Goal: Task Accomplishment & Management: Manage account settings

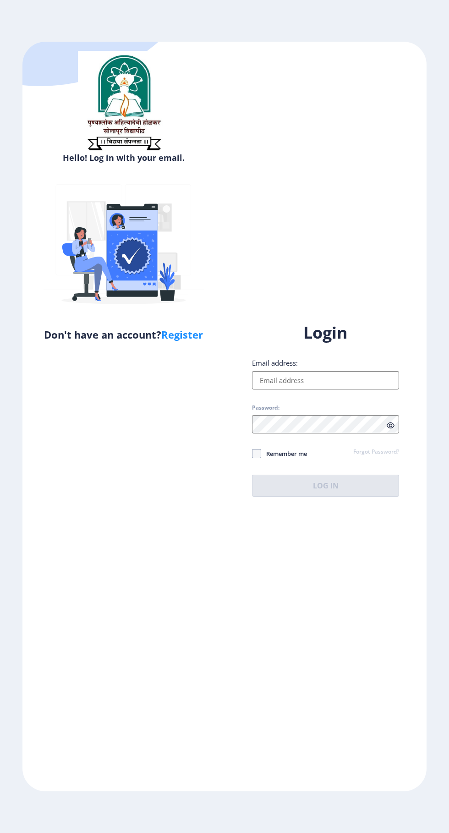
click at [336, 390] on input "Email address:" at bounding box center [325, 380] width 147 height 18
type input "[EMAIL_ADDRESS][DOMAIN_NAME]"
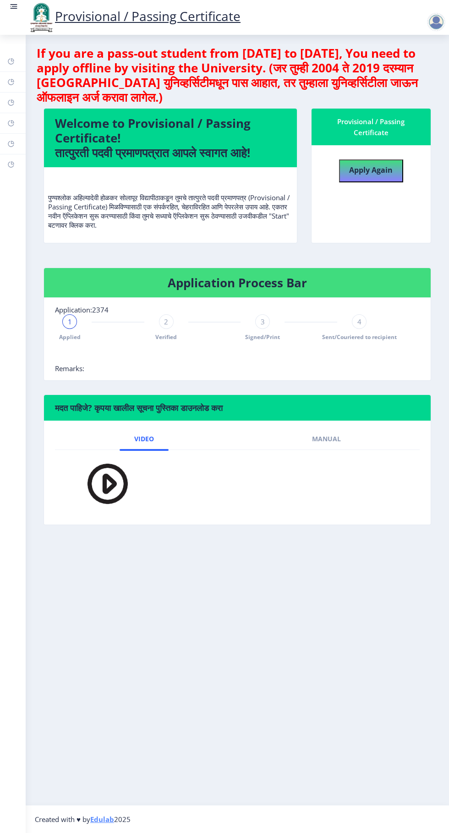
click at [11, 6] on rect at bounding box center [13, 6] width 9 height 9
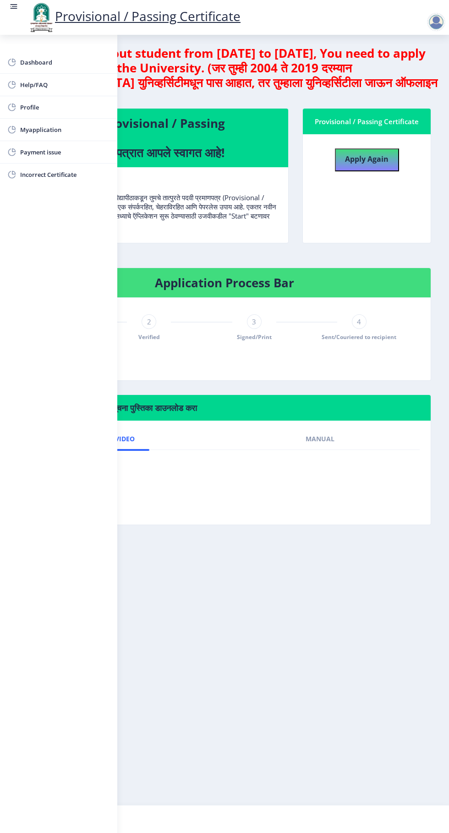
click at [80, 128] on span "Myapplication" at bounding box center [65, 129] width 90 height 11
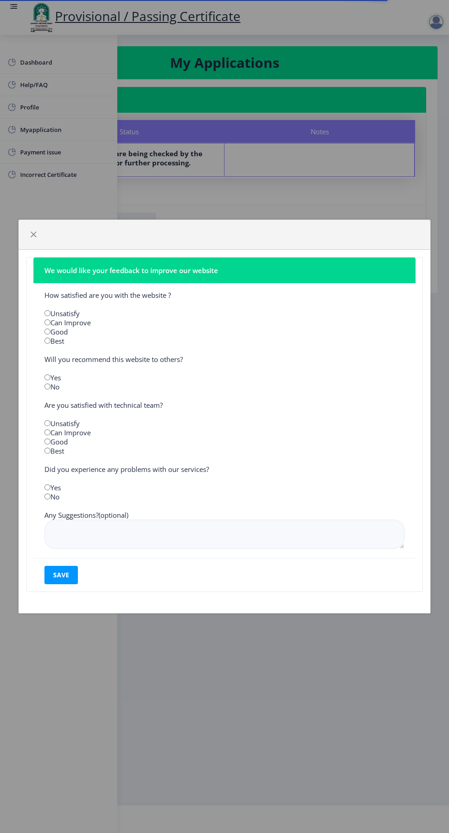
click at [14, 6] on div "We would like your feedback to improve our website How satisfied are you with t…" at bounding box center [224, 416] width 449 height 833
click at [33, 233] on span "button" at bounding box center [33, 234] width 7 height 7
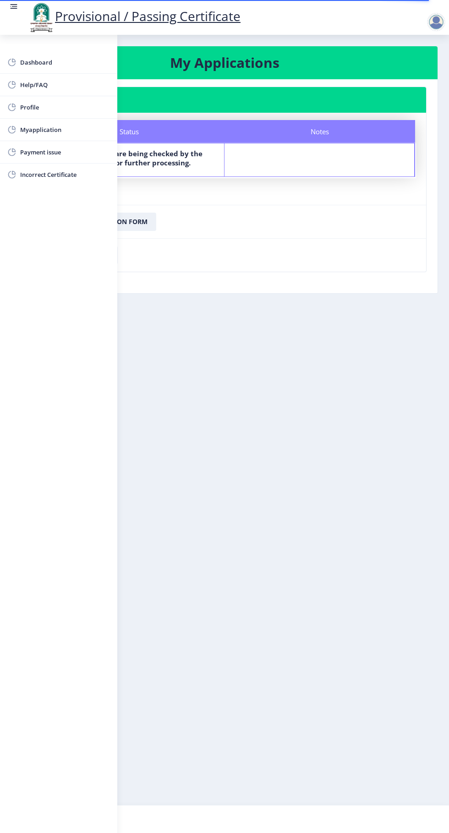
click at [17, 6] on rect at bounding box center [13, 6] width 9 height 9
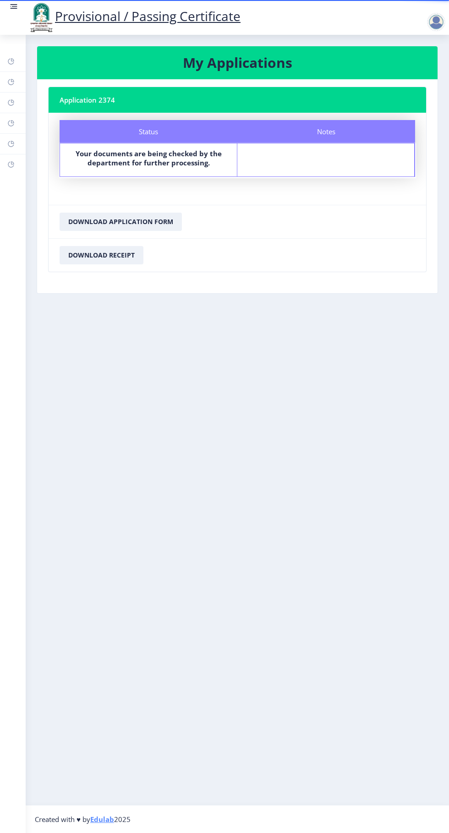
click at [17, 6] on rect at bounding box center [13, 6] width 9 height 9
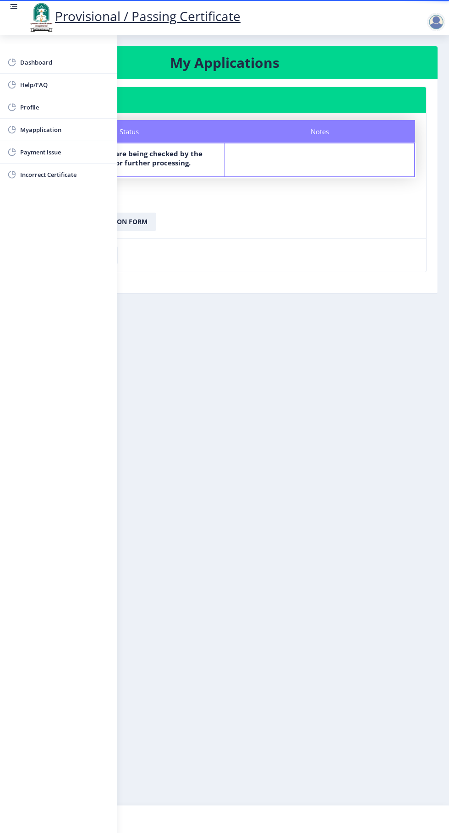
click at [72, 124] on span "Myapplication" at bounding box center [65, 129] width 90 height 11
click at [75, 105] on span "Profile" at bounding box center [65, 107] width 90 height 11
select select
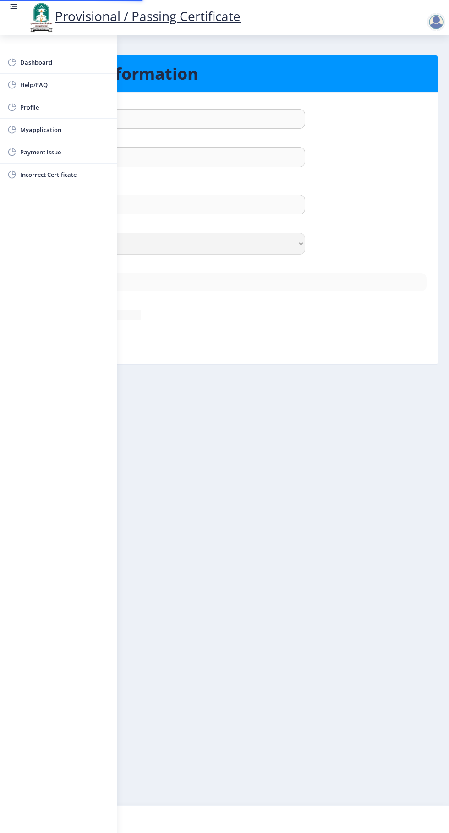
type input "AISHWARYA"
type input "[PERSON_NAME]"
type input "[PERSON_NAME] [PERSON_NAME]"
select select "[DEMOGRAPHIC_DATA]"
type input "[EMAIL_ADDRESS][DOMAIN_NAME]"
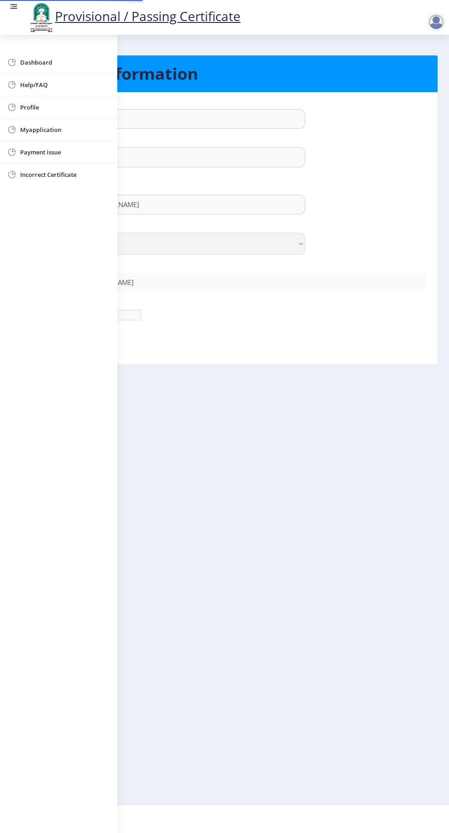
type input "9422481556"
click at [14, 6] on rect at bounding box center [15, 6] width 6 height 1
